Goal: Task Accomplishment & Management: Manage account settings

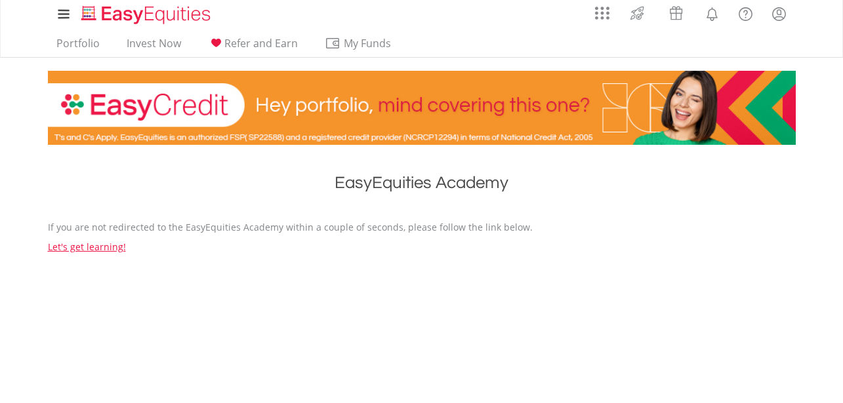
scroll to position [3, 0]
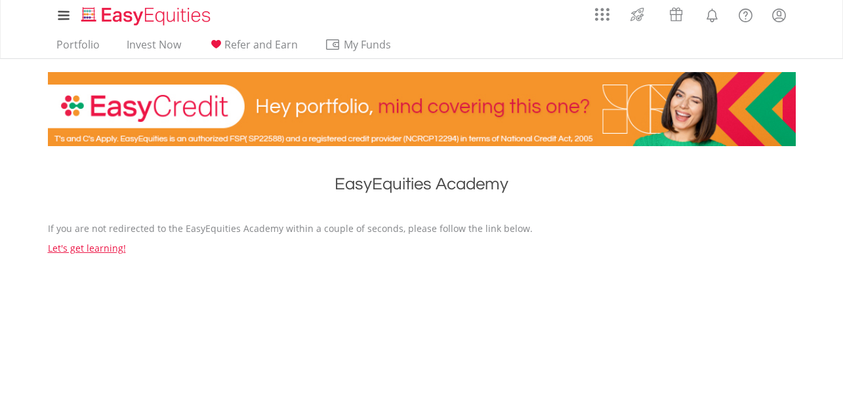
drag, startPoint x: 0, startPoint y: 0, endPoint x: 852, endPoint y: 120, distance: 860.2
click at [842, 120] on html "My Investments Invest Now New Listings Sell My Recurring Investments Pending Or…" at bounding box center [421, 322] width 843 height 651
click at [98, 245] on link "Let's get learning!" at bounding box center [87, 248] width 78 height 12
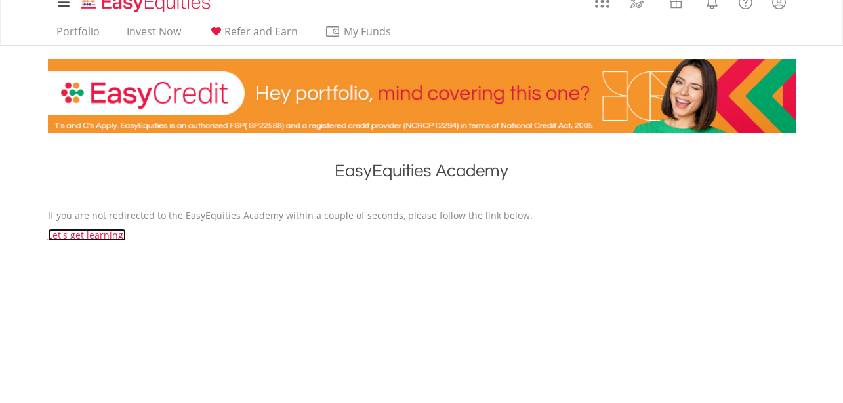
scroll to position [0, 0]
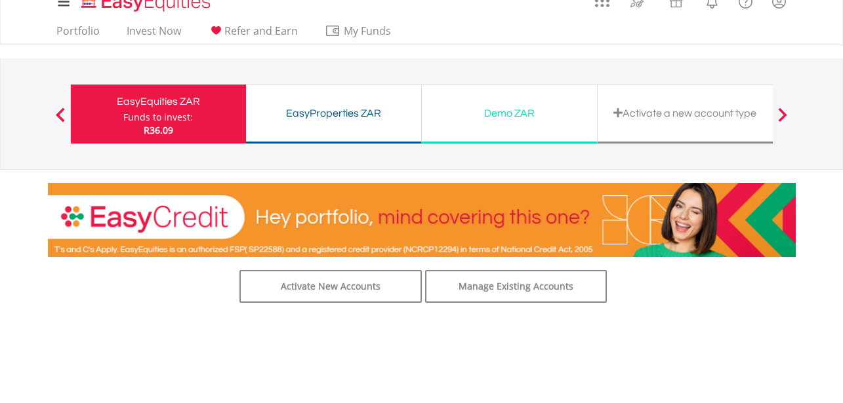
scroll to position [5, 0]
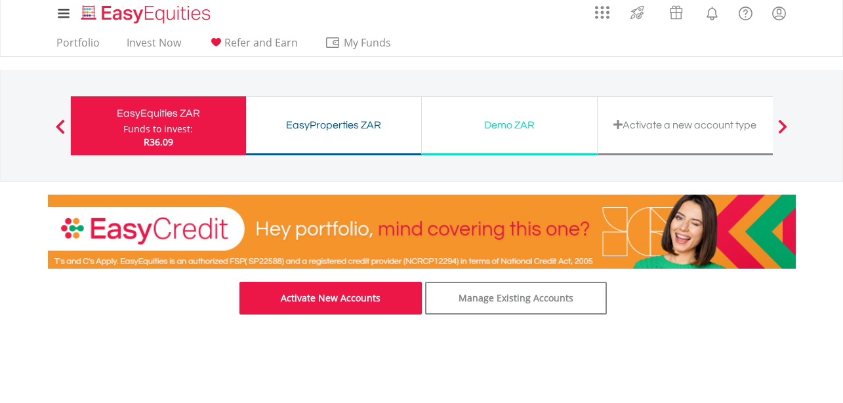
click at [310, 300] on link "Activate New Accounts" at bounding box center [330, 298] width 182 height 33
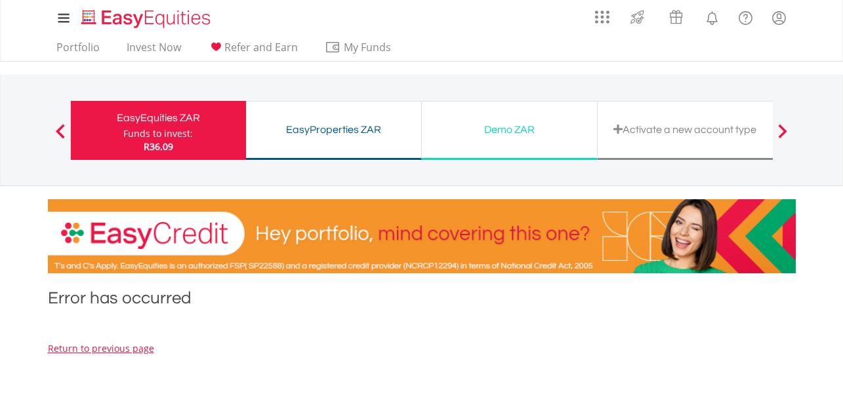
click at [732, 125] on div "Activate a new account type" at bounding box center [684, 130] width 159 height 18
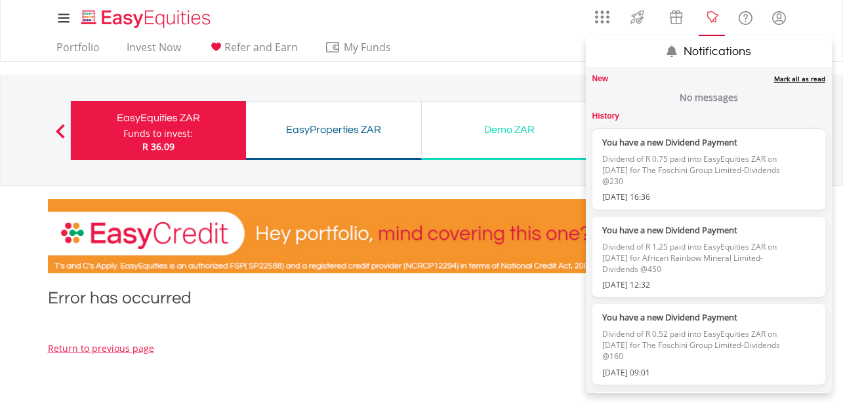
click at [711, 12] on lord-icon "Notifications" at bounding box center [712, 18] width 16 height 16
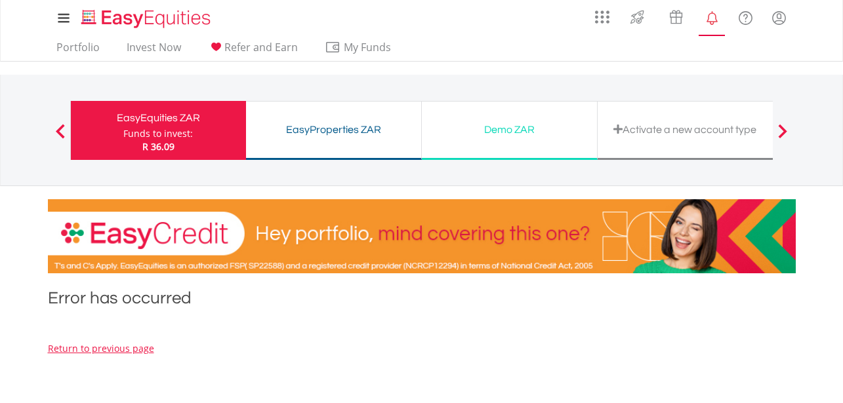
click at [711, 12] on lord-icon "Notifications" at bounding box center [712, 18] width 16 height 16
click at [611, 142] on div "Activate a new account type" at bounding box center [685, 130] width 176 height 59
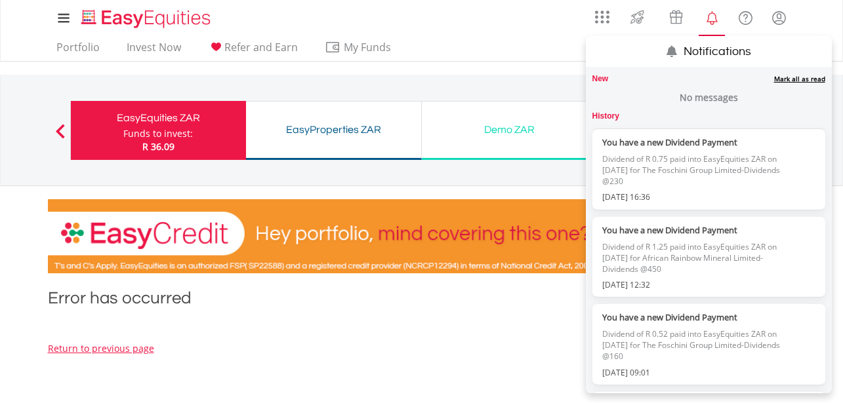
click at [774, 75] on link "Mark all as read" at bounding box center [799, 78] width 51 height 9
click at [712, 14] on lord-icon "Notifications" at bounding box center [712, 18] width 16 height 16
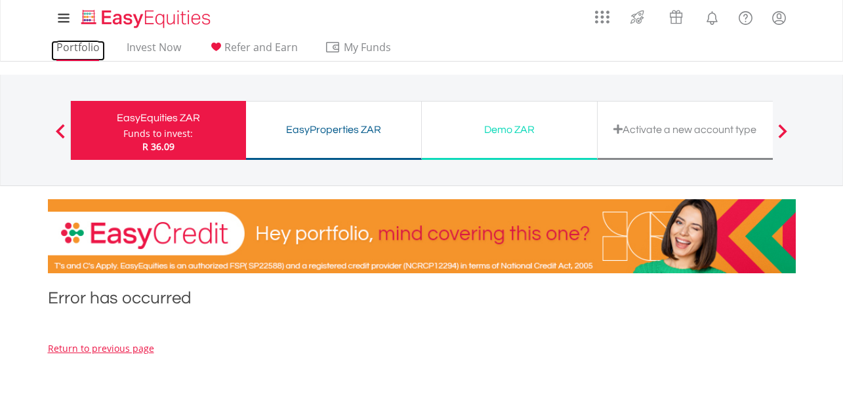
click at [88, 45] on link "Portfolio" at bounding box center [78, 51] width 54 height 20
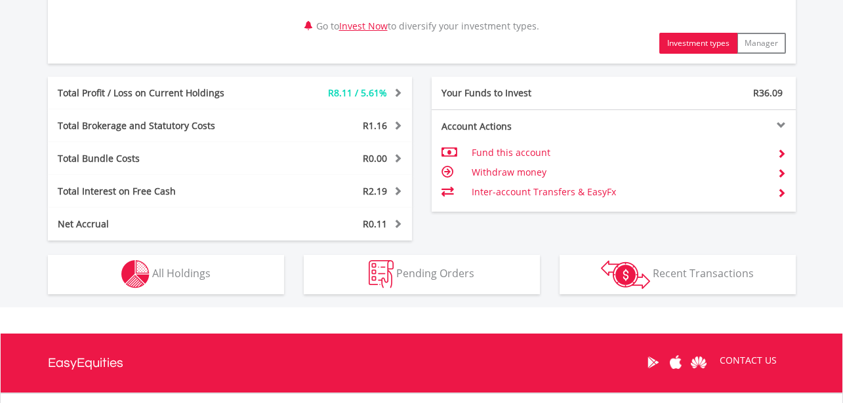
scroll to position [685, 0]
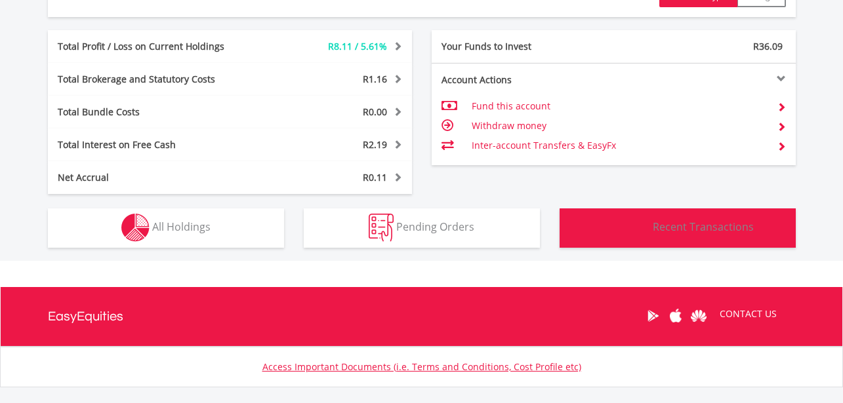
click at [649, 220] on img "button" at bounding box center [625, 228] width 49 height 29
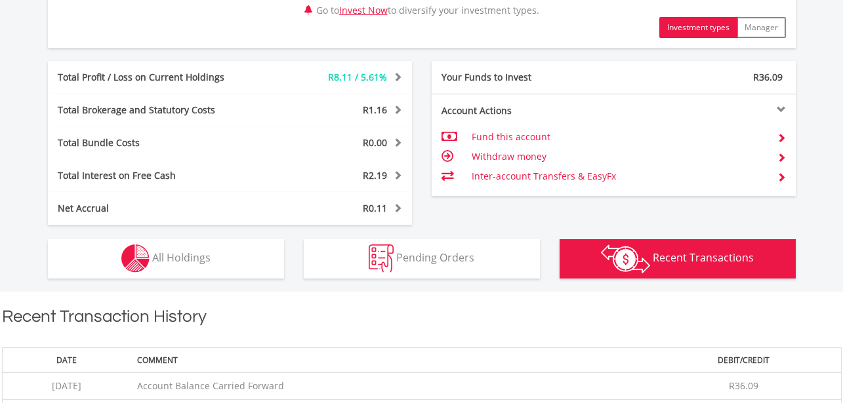
scroll to position [700, 0]
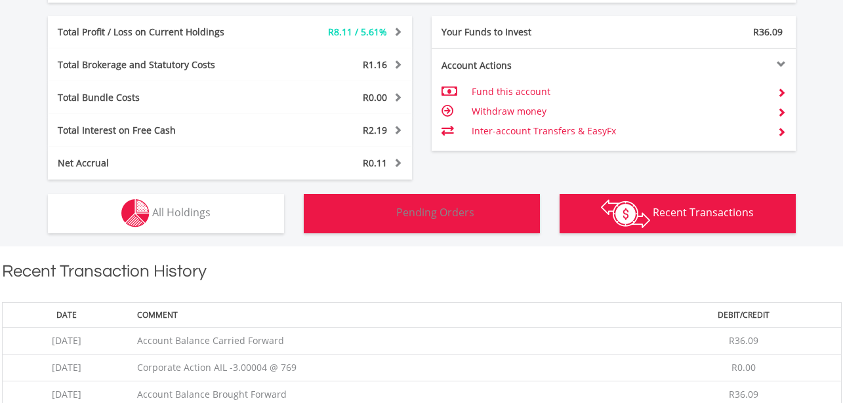
click at [503, 228] on button "Pending Orders Pending Orders" at bounding box center [422, 213] width 236 height 39
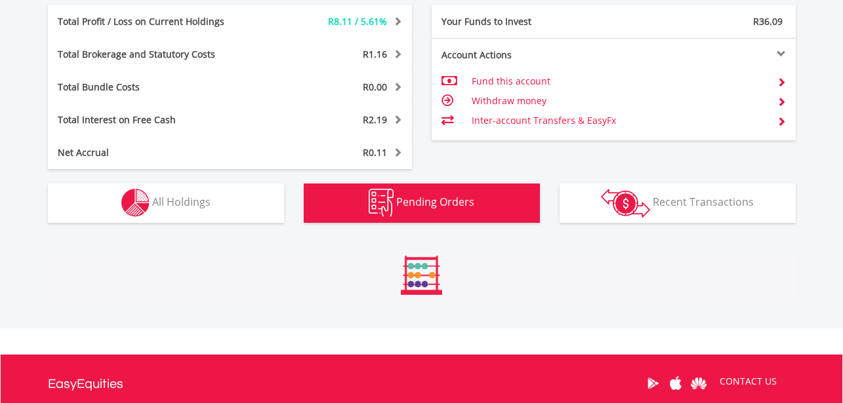
scroll to position [832, 0]
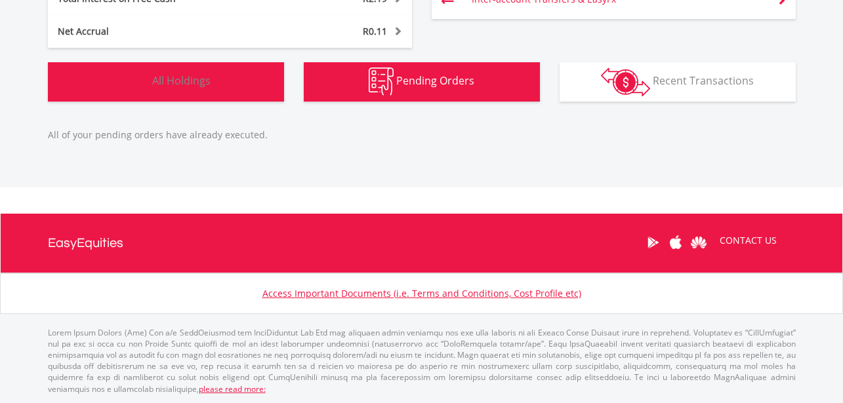
click at [252, 84] on button "Holdings All Holdings" at bounding box center [166, 81] width 236 height 39
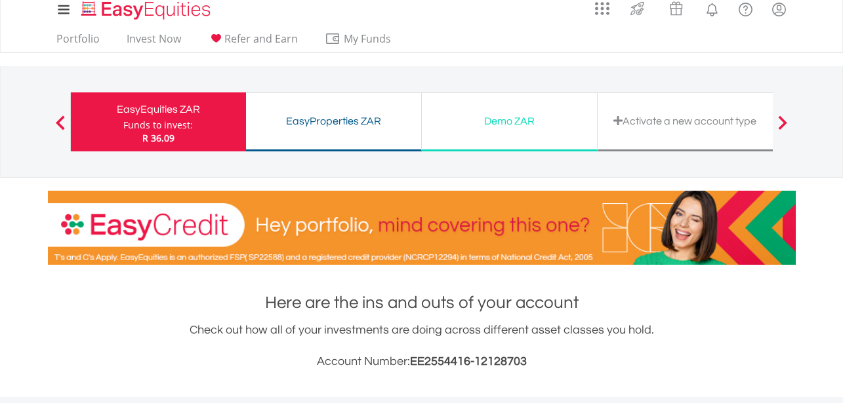
scroll to position [0, 0]
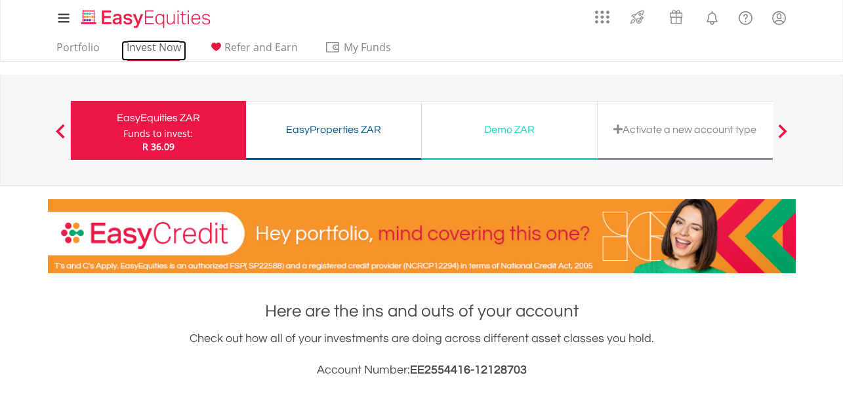
click at [144, 48] on link "Invest Now" at bounding box center [153, 51] width 65 height 20
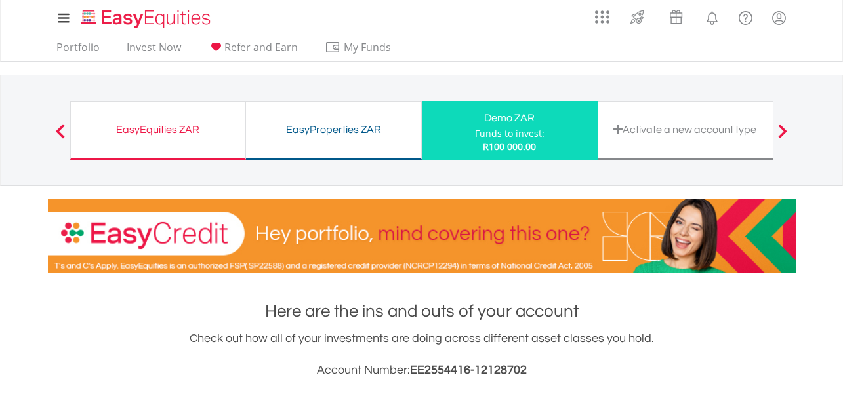
click at [695, 128] on div "Activate a new account type" at bounding box center [684, 130] width 159 height 18
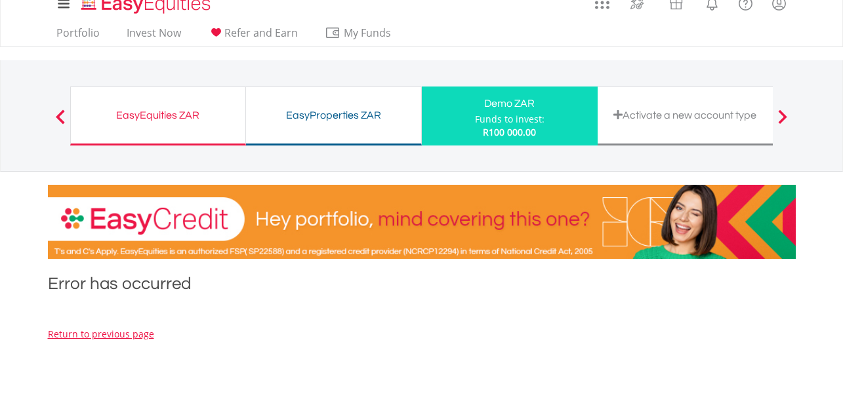
scroll to position [10, 0]
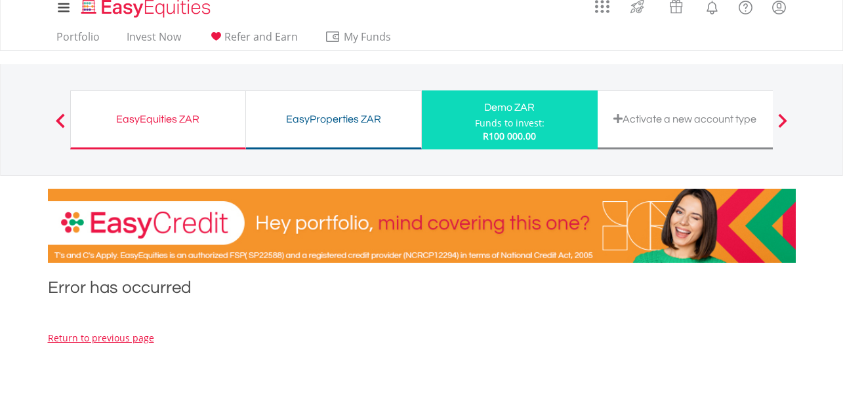
click at [751, 108] on div "Activate a new account type" at bounding box center [685, 119] width 176 height 59
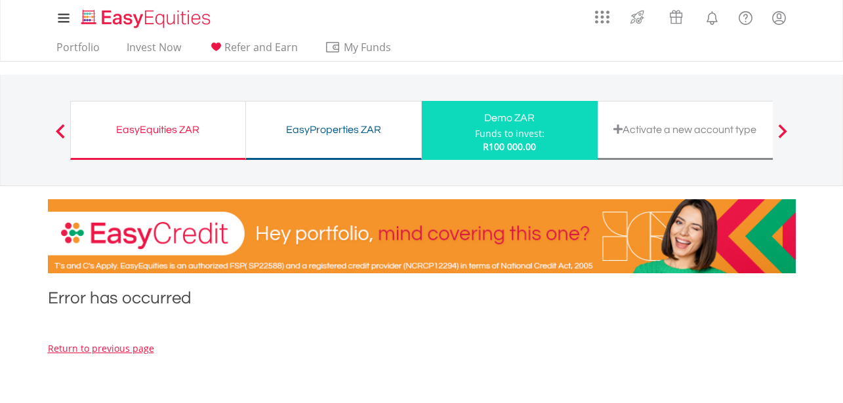
click at [630, 142] on div "Activate a new account type" at bounding box center [685, 130] width 176 height 59
click at [337, 125] on div "EasyProperties ZAR" at bounding box center [333, 130] width 159 height 18
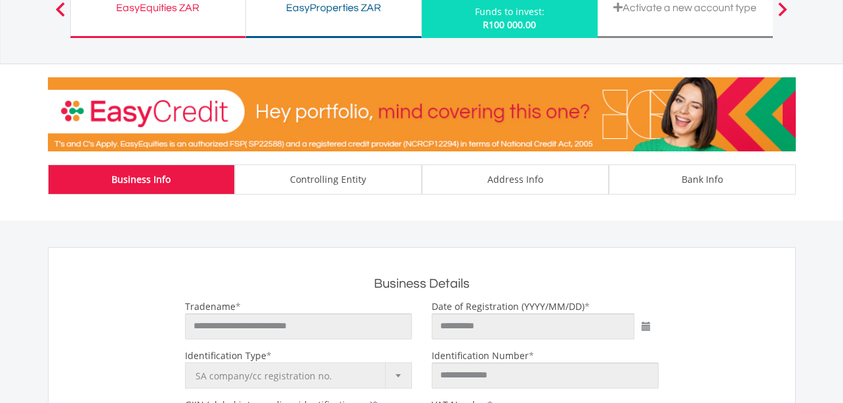
scroll to position [108, 0]
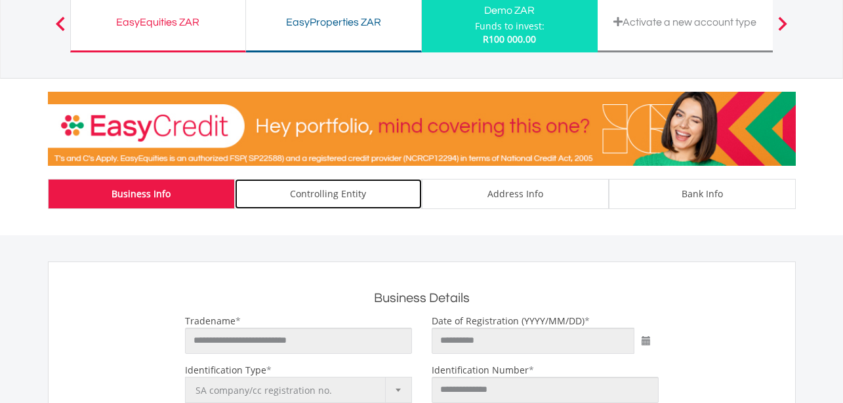
click at [313, 190] on div "Controlling Entity" at bounding box center [328, 194] width 187 height 30
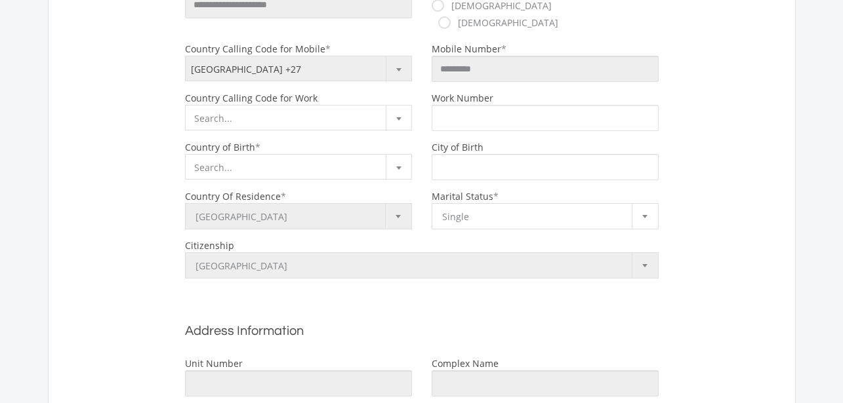
scroll to position [719, 0]
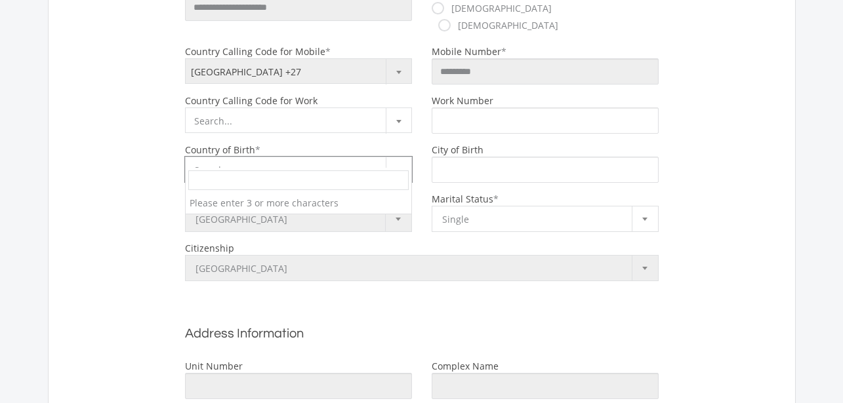
click at [295, 161] on span "Search..." at bounding box center [299, 170] width 226 height 26
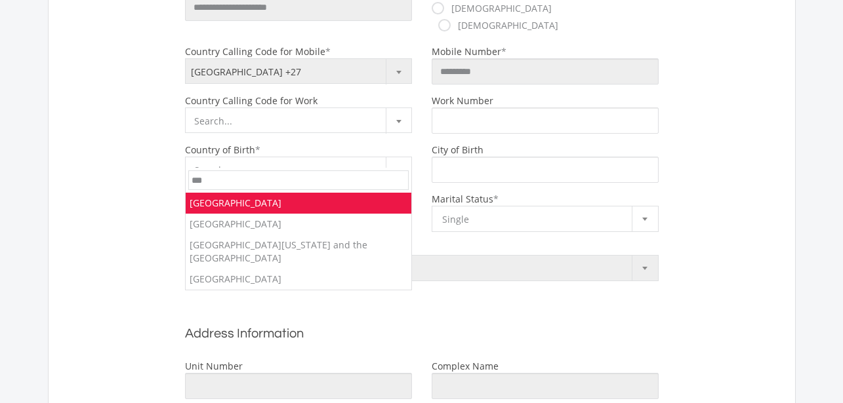
type input "***"
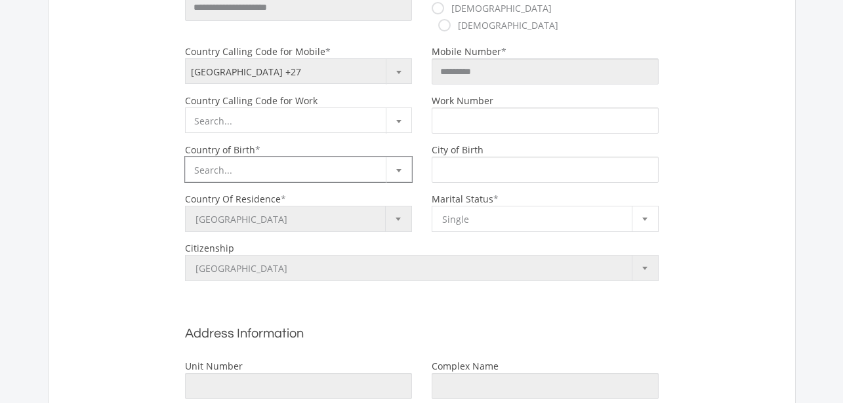
drag, startPoint x: 295, startPoint y: 161, endPoint x: 268, endPoint y: 151, distance: 28.4
click at [268, 157] on span "Search..." at bounding box center [299, 170] width 226 height 26
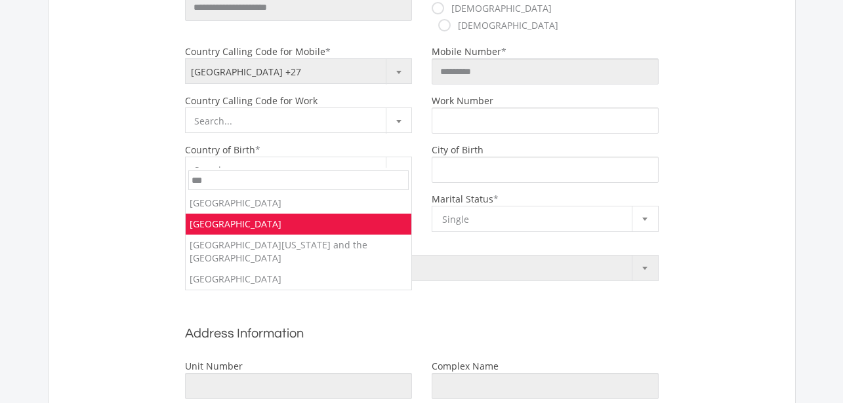
type input "***"
select select "***"
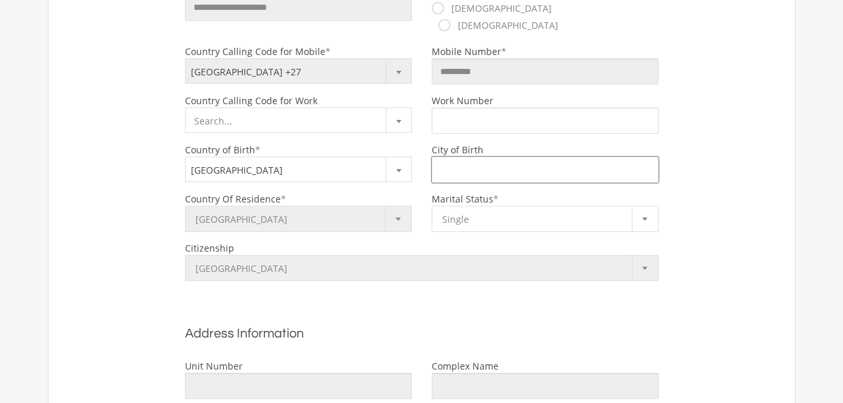
click at [463, 163] on input "City of Birth" at bounding box center [544, 170] width 227 height 26
type input "**********"
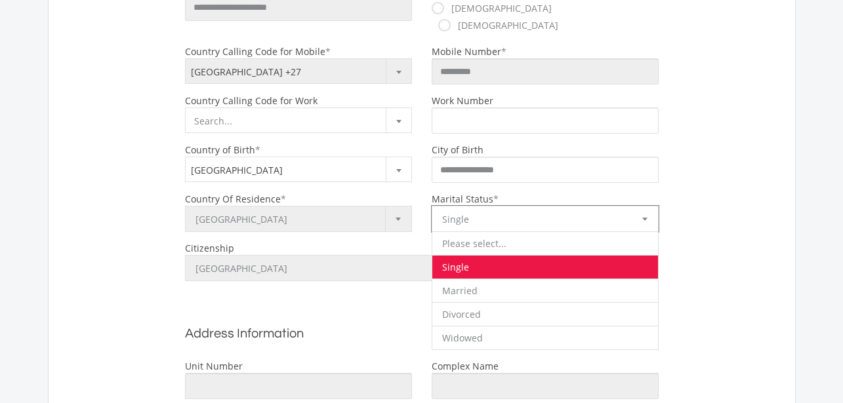
click at [540, 207] on span "Single" at bounding box center [535, 220] width 186 height 26
click at [504, 255] on li "Single" at bounding box center [545, 267] width 226 height 24
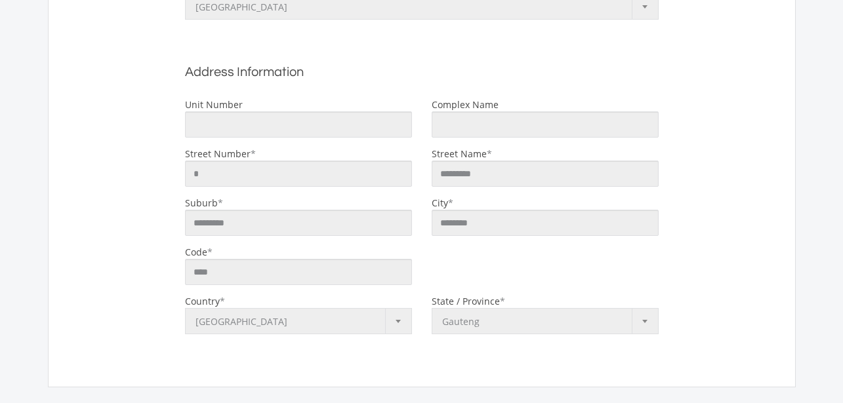
scroll to position [984, 0]
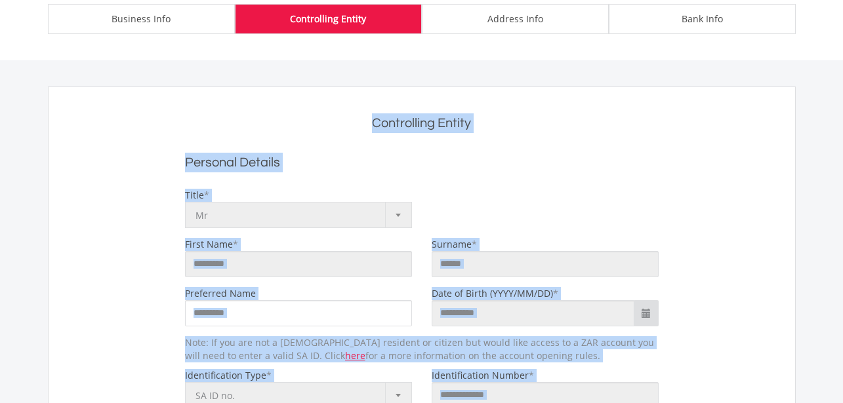
drag, startPoint x: 852, startPoint y: 274, endPoint x: 852, endPoint y: 110, distance: 164.6
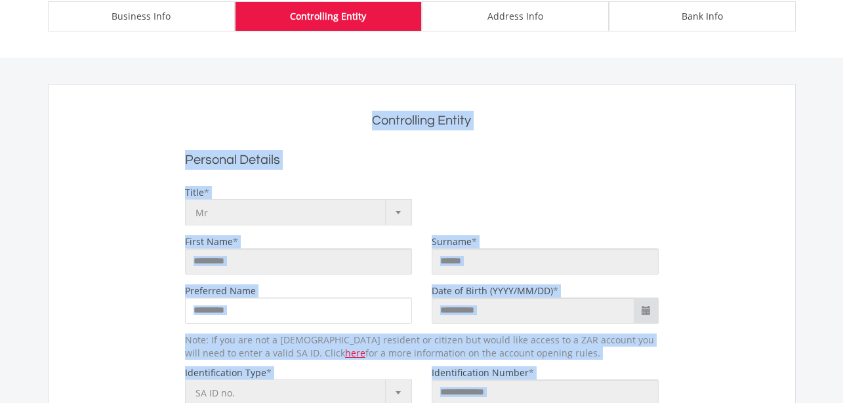
click at [724, 166] on div "Personal Details" at bounding box center [422, 156] width 740 height 39
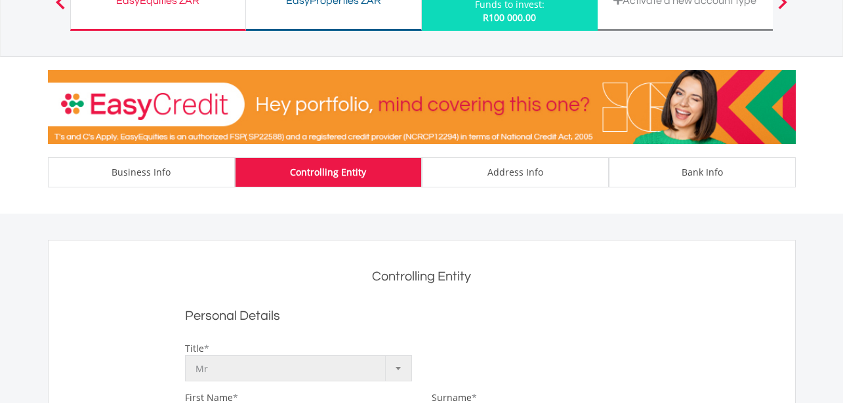
scroll to position [85, 0]
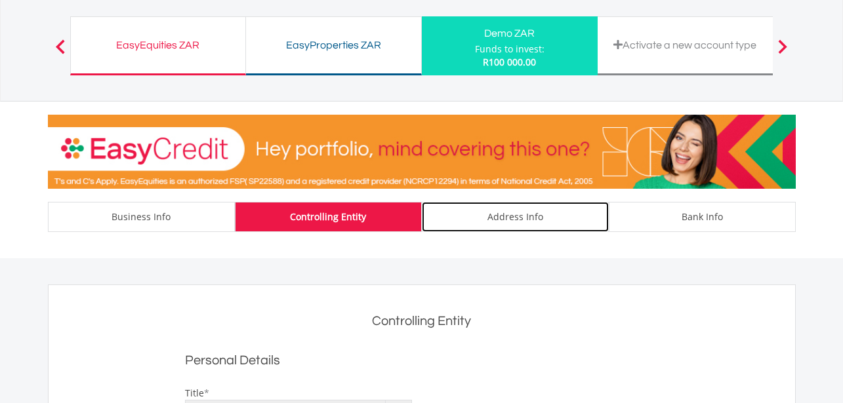
click at [520, 227] on div "Address Info" at bounding box center [515, 217] width 187 height 30
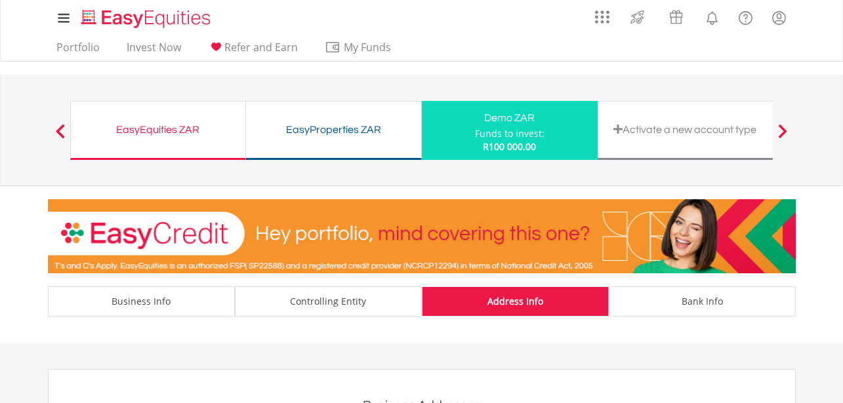
drag, startPoint x: 0, startPoint y: 0, endPoint x: 852, endPoint y: 43, distance: 852.9
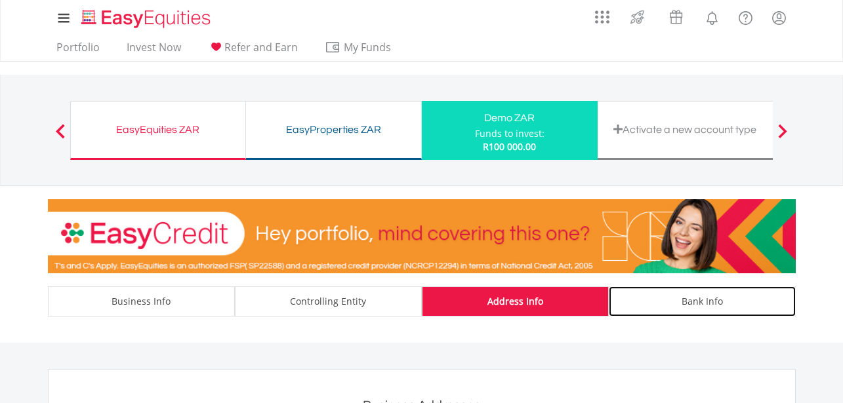
click at [680, 315] on div "Bank Info" at bounding box center [702, 302] width 187 height 30
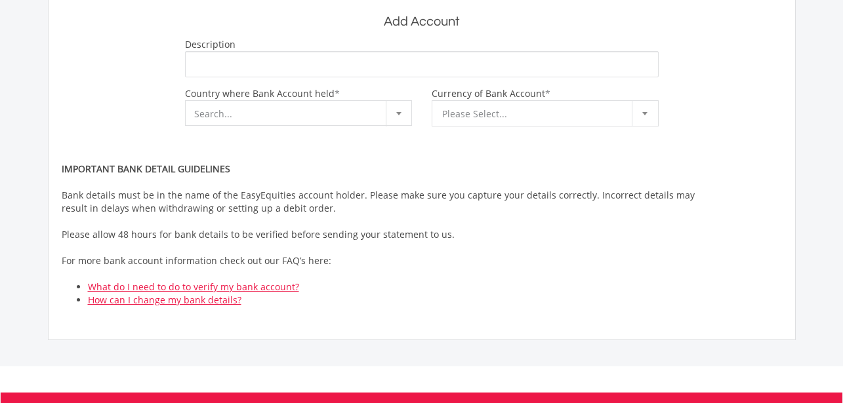
scroll to position [514, 0]
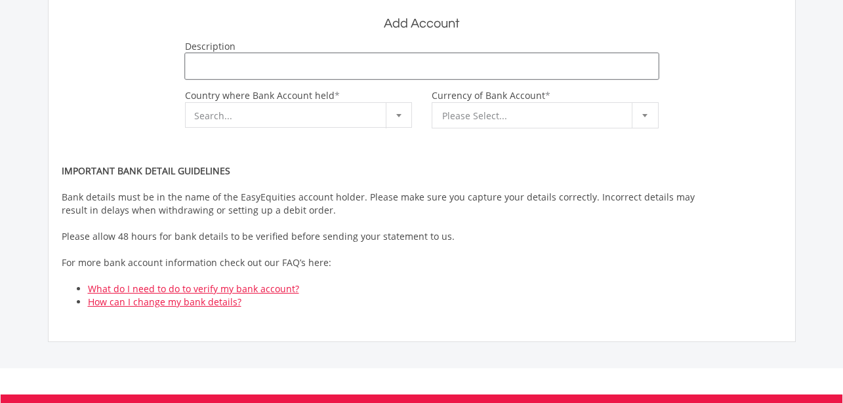
click at [348, 67] on input "text" at bounding box center [421, 66] width 473 height 26
click at [314, 117] on span "Search..." at bounding box center [299, 116] width 226 height 26
type input "***"
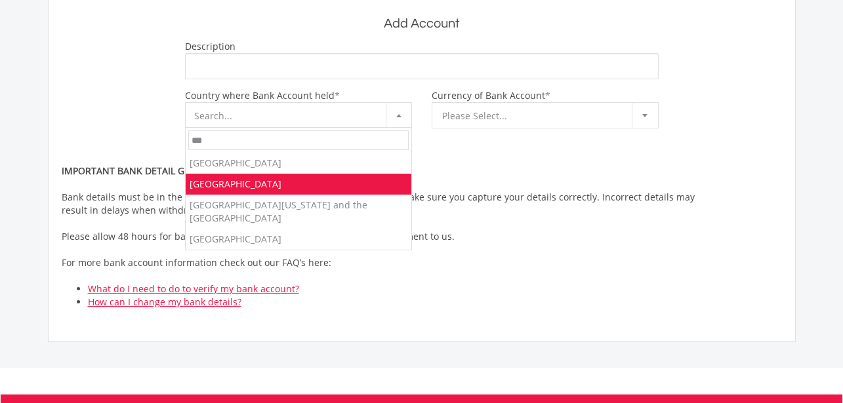
select select "***"
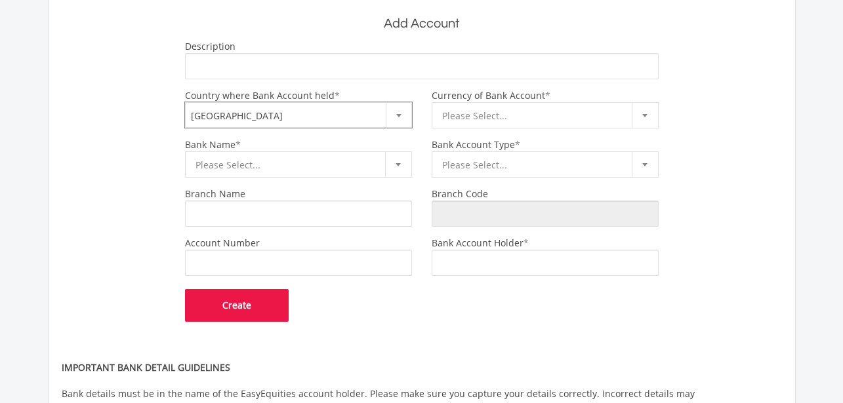
click at [460, 115] on span "Please Select..." at bounding box center [535, 116] width 186 height 26
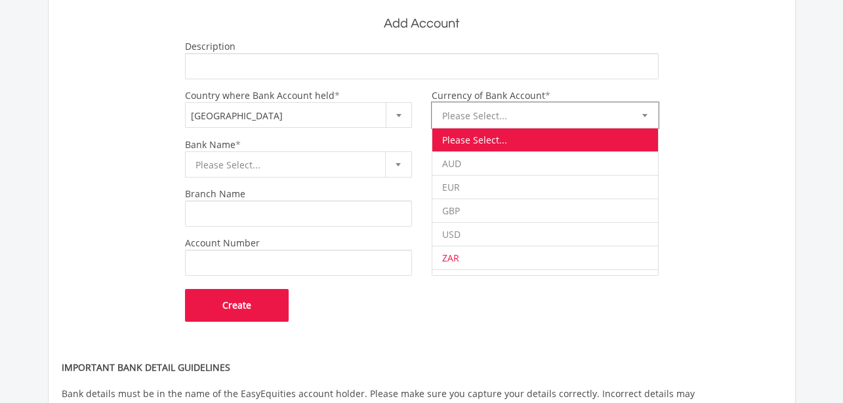
click at [466, 260] on li "ZAR" at bounding box center [545, 258] width 226 height 24
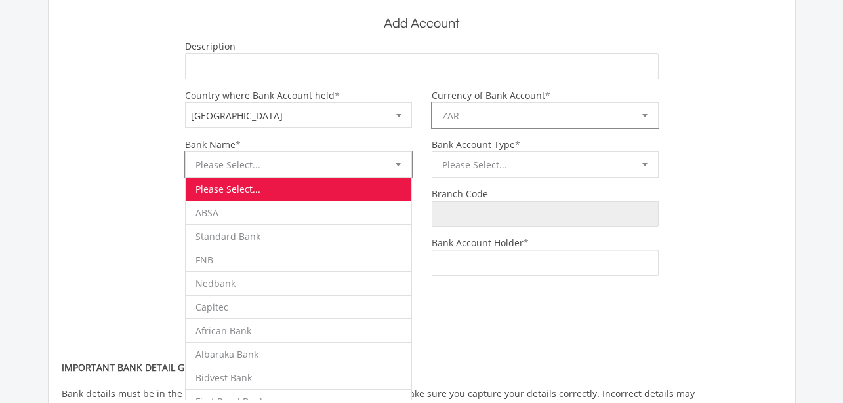
click at [297, 173] on span "Please Select..." at bounding box center [288, 165] width 186 height 26
click at [258, 285] on li "Nedbank" at bounding box center [299, 283] width 226 height 24
type input "******"
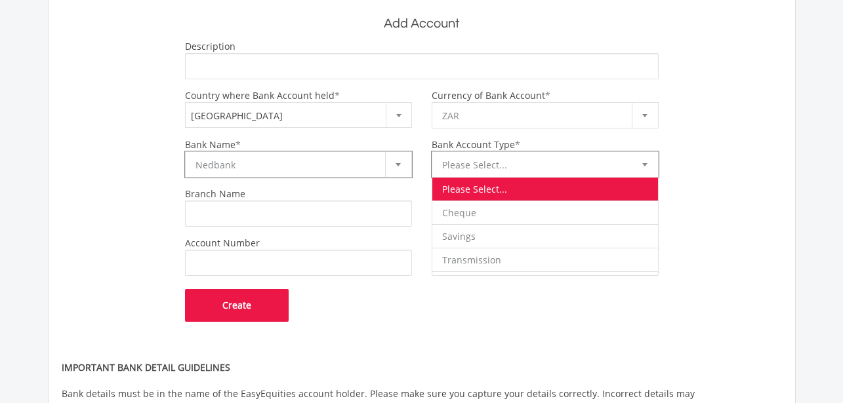
click at [452, 163] on span "Please Select..." at bounding box center [535, 165] width 186 height 26
click at [477, 235] on li "Savings" at bounding box center [545, 236] width 226 height 24
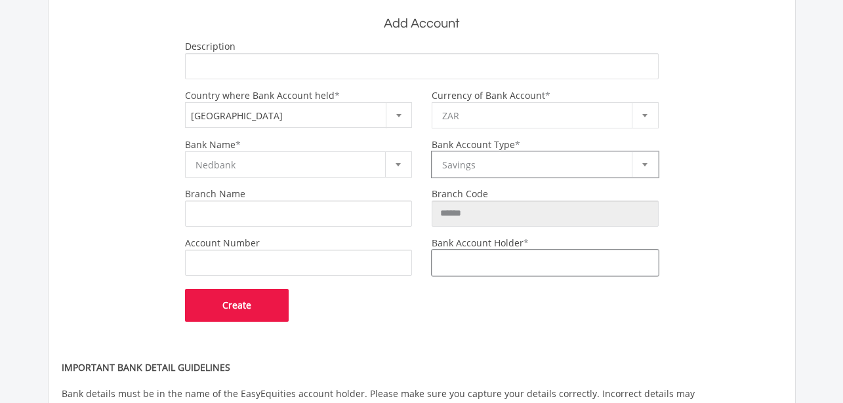
click at [458, 258] on input "text" at bounding box center [544, 263] width 227 height 26
click at [367, 216] on input "text" at bounding box center [298, 214] width 227 height 26
click at [294, 70] on input "text" at bounding box center [421, 66] width 473 height 26
type input "**********"
click at [468, 262] on input "text" at bounding box center [544, 263] width 227 height 26
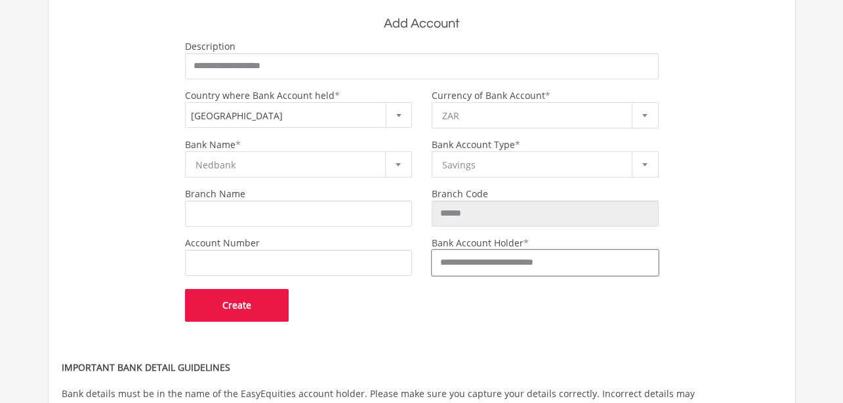
type input "**********"
click at [496, 163] on span "Savings" at bounding box center [535, 165] width 186 height 26
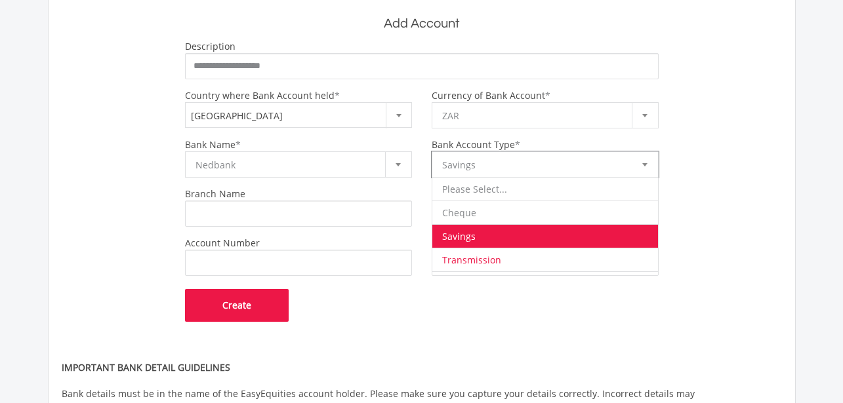
click at [540, 262] on li "Transmission" at bounding box center [545, 260] width 226 height 24
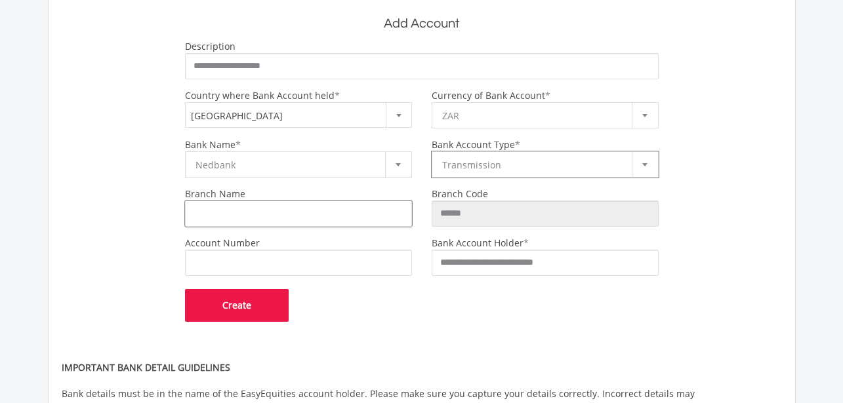
click at [315, 220] on input "text" at bounding box center [298, 214] width 227 height 26
type input "**********"
click at [271, 256] on input "text" at bounding box center [298, 263] width 227 height 26
type input "**********"
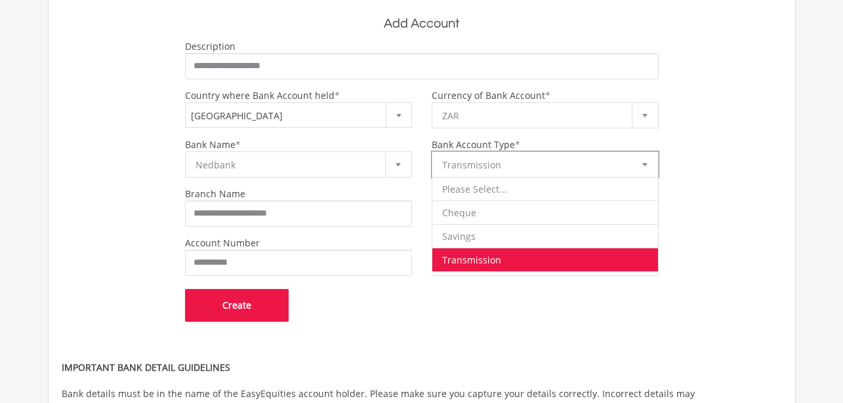
click at [521, 169] on span "Transmission" at bounding box center [535, 165] width 186 height 26
click at [501, 260] on li "Transmission" at bounding box center [545, 260] width 226 height 24
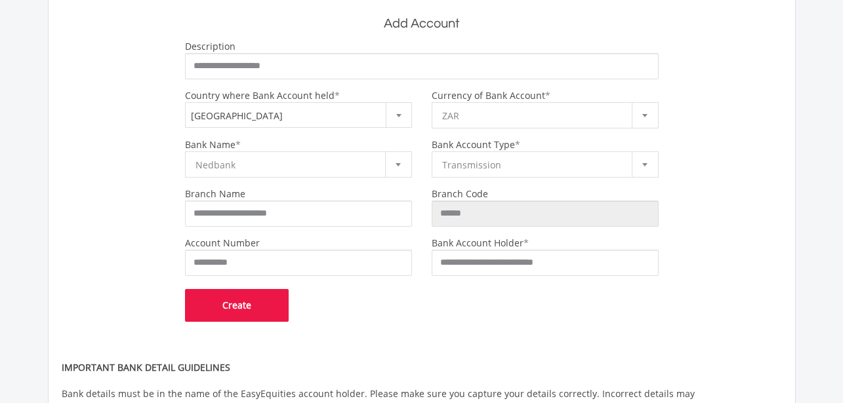
click at [243, 311] on button "Create" at bounding box center [237, 305] width 104 height 33
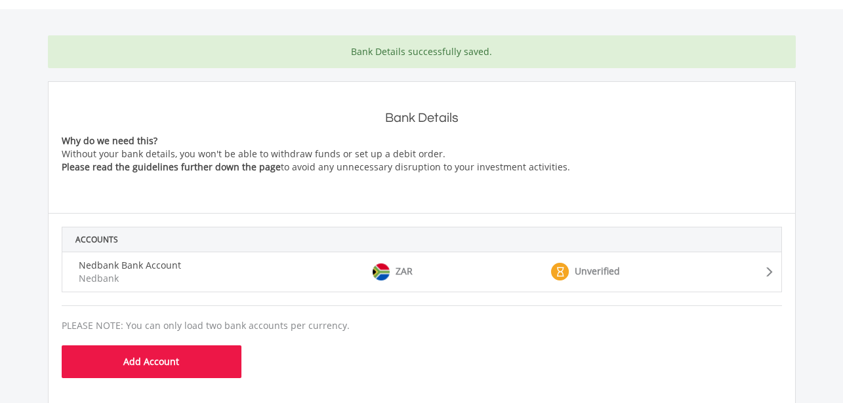
drag, startPoint x: 852, startPoint y: 70, endPoint x: 852, endPoint y: 178, distance: 108.9
click at [842, 178] on html "My Investments Invest Now New Listings Sell My Recurring Investments Pending Or…" at bounding box center [421, 250] width 843 height 1169
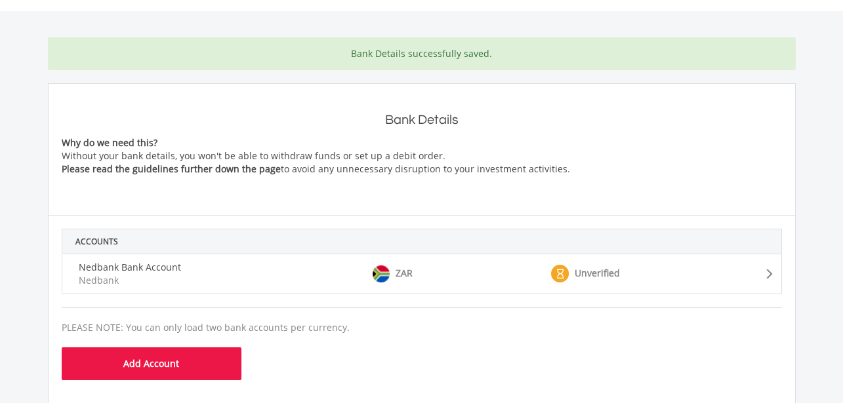
click at [815, 170] on div "Bank Details successfully saved. Bank Details Why do we need this? Without your…" at bounding box center [421, 310] width 879 height 599
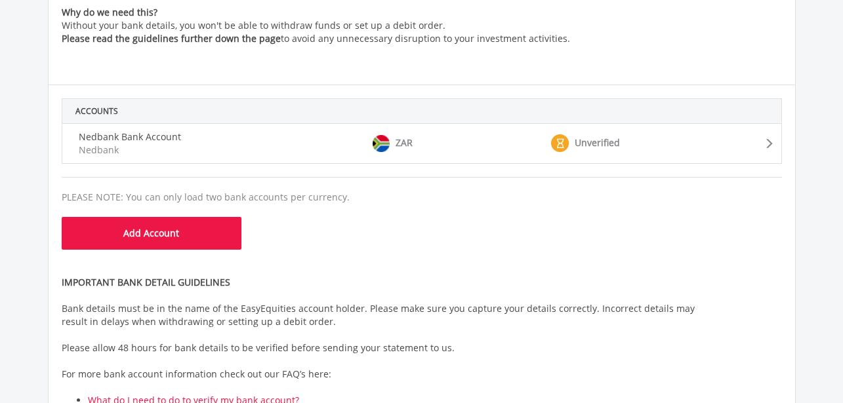
drag, startPoint x: 852, startPoint y: 158, endPoint x: 833, endPoint y: 198, distance: 44.3
click at [833, 198] on html "My Investments Invest Now New Listings Sell My Recurring Investments Pending Or…" at bounding box center [421, 122] width 843 height 1169
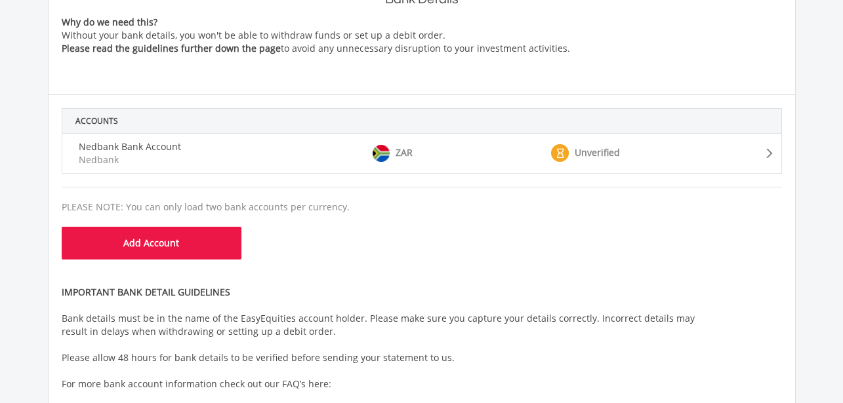
click at [833, 194] on div "Bank Details successfully saved. Bank Details Why do we need this? Without your…" at bounding box center [421, 189] width 879 height 599
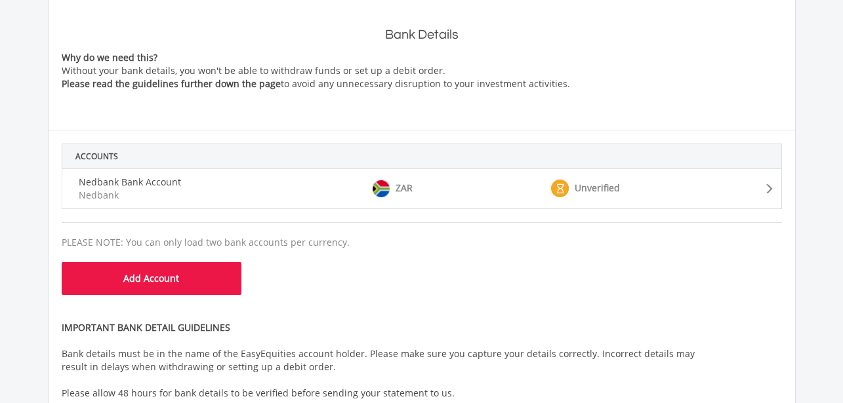
scroll to position [435, 0]
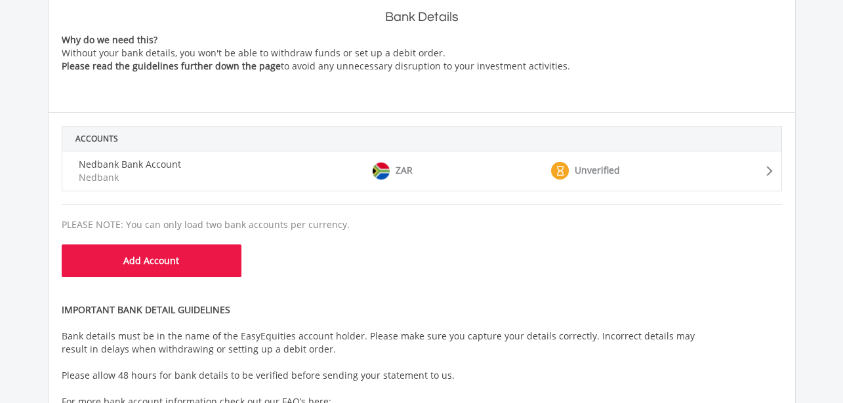
click at [685, 172] on div "Unverified" at bounding box center [627, 171] width 157 height 18
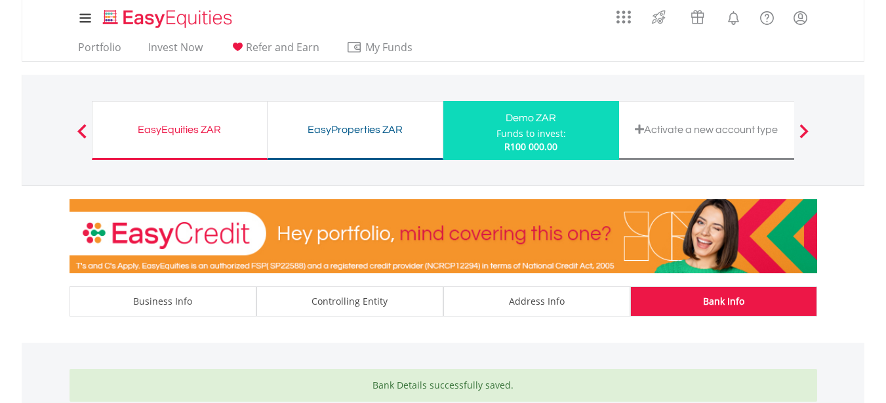
scroll to position [210, 0]
